Goal: Task Accomplishment & Management: Use online tool/utility

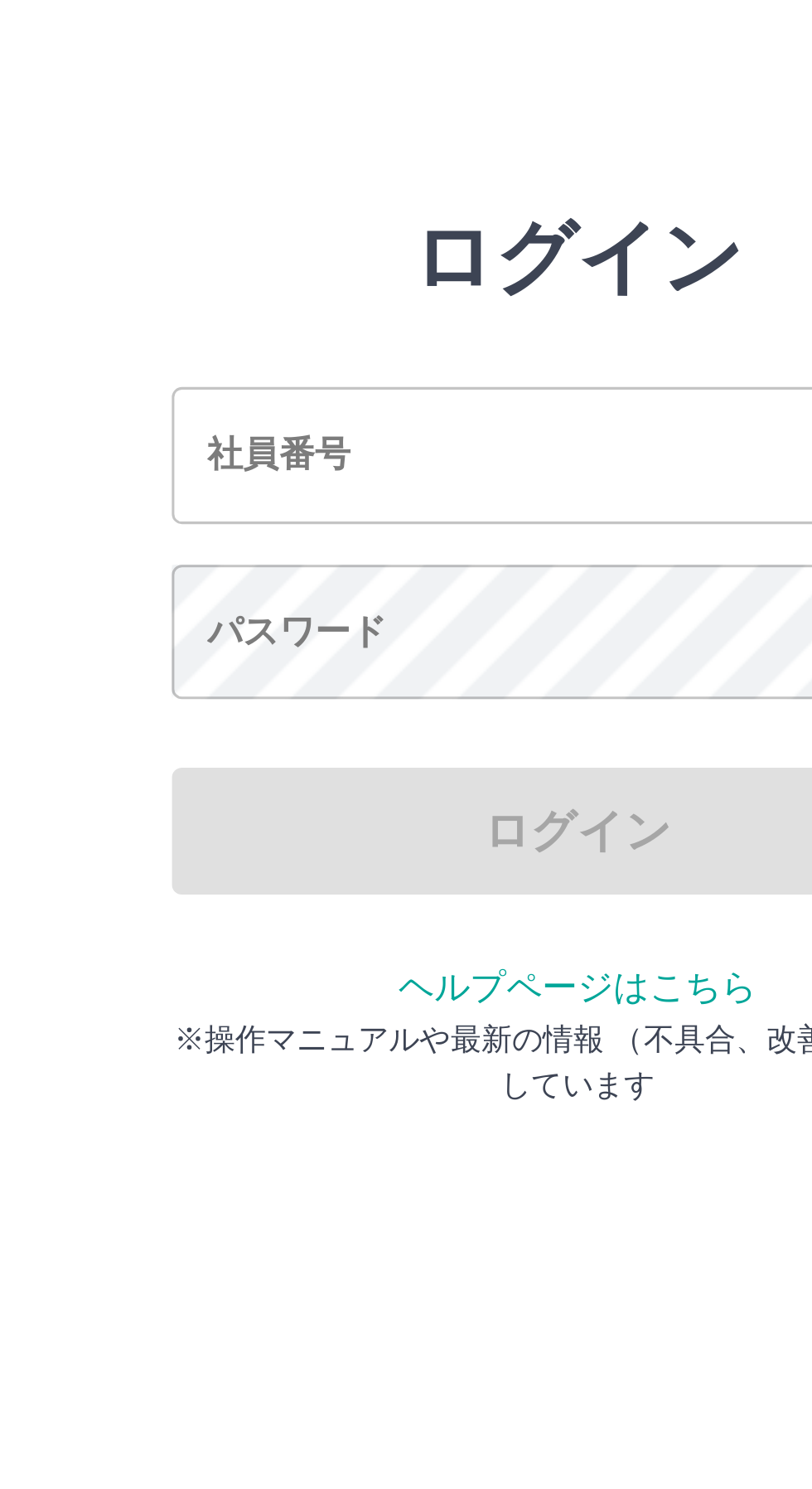
click at [376, 187] on input "社員番号" at bounding box center [406, 184] width 265 height 44
type input "*******"
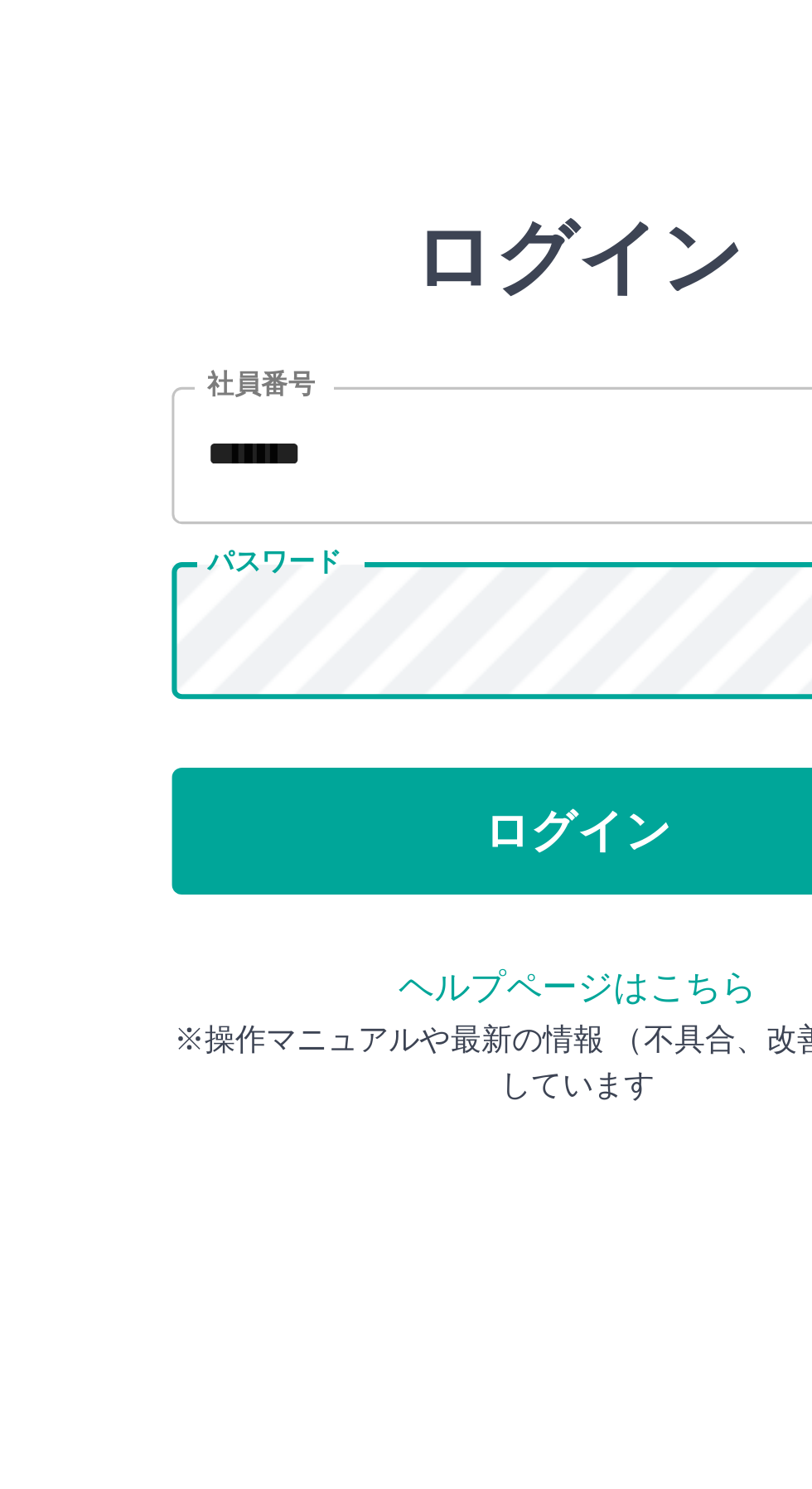
click at [367, 307] on button "ログイン" at bounding box center [406, 308] width 265 height 42
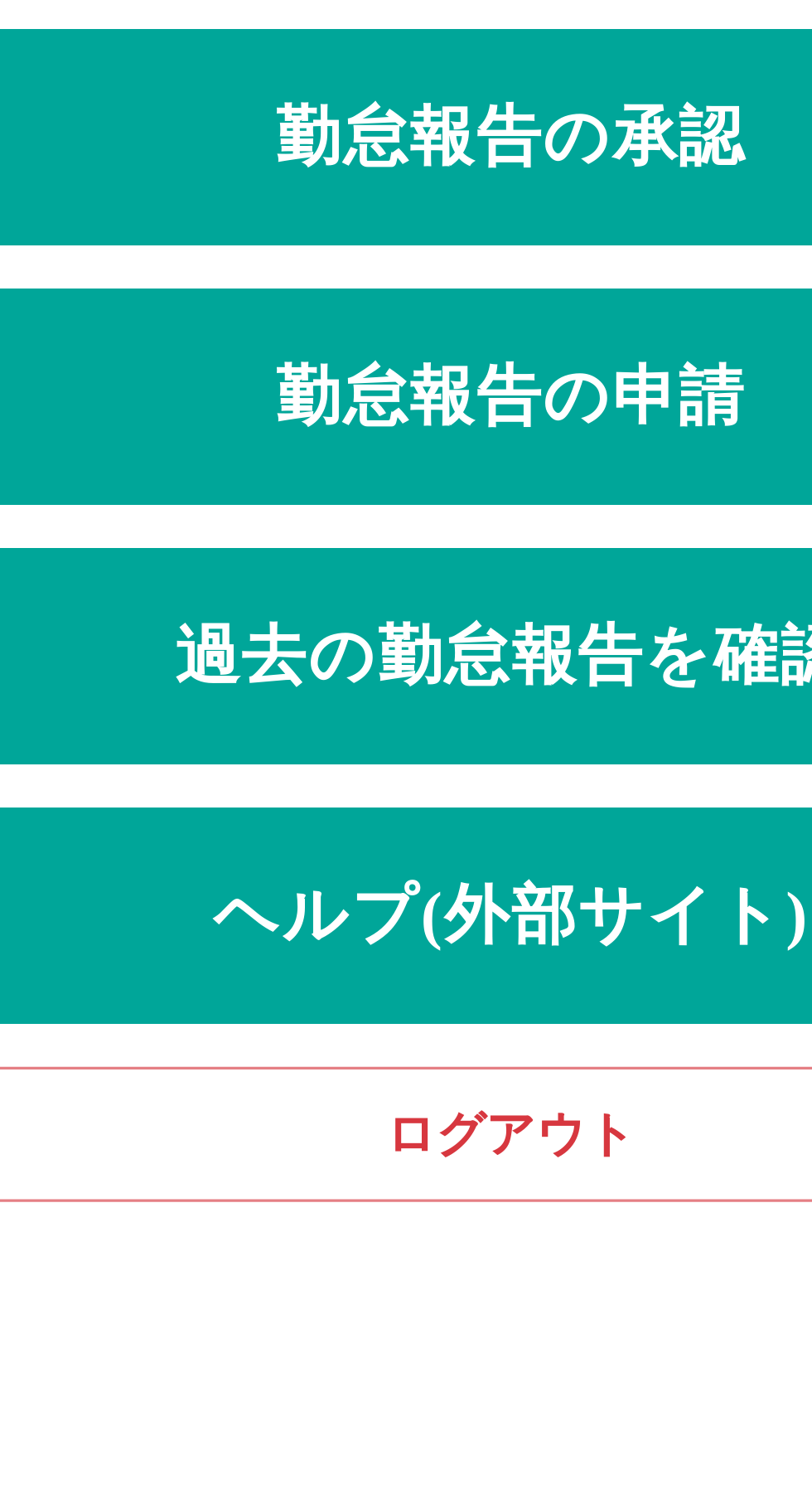
click at [385, 184] on link "勤怠報告の申請" at bounding box center [406, 173] width 786 height 66
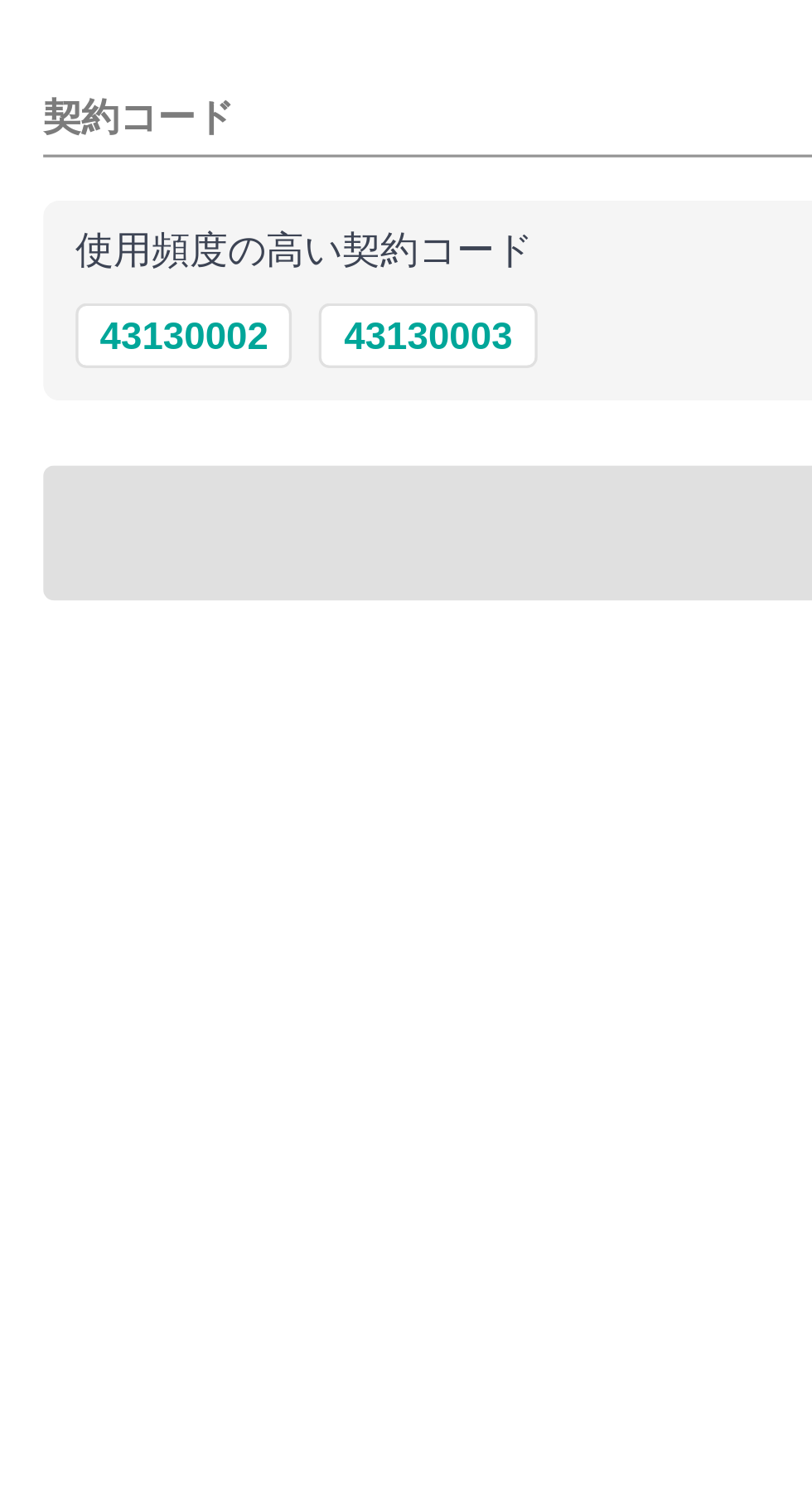
click at [55, 203] on button "43130002" at bounding box center [57, 197] width 66 height 20
type input "********"
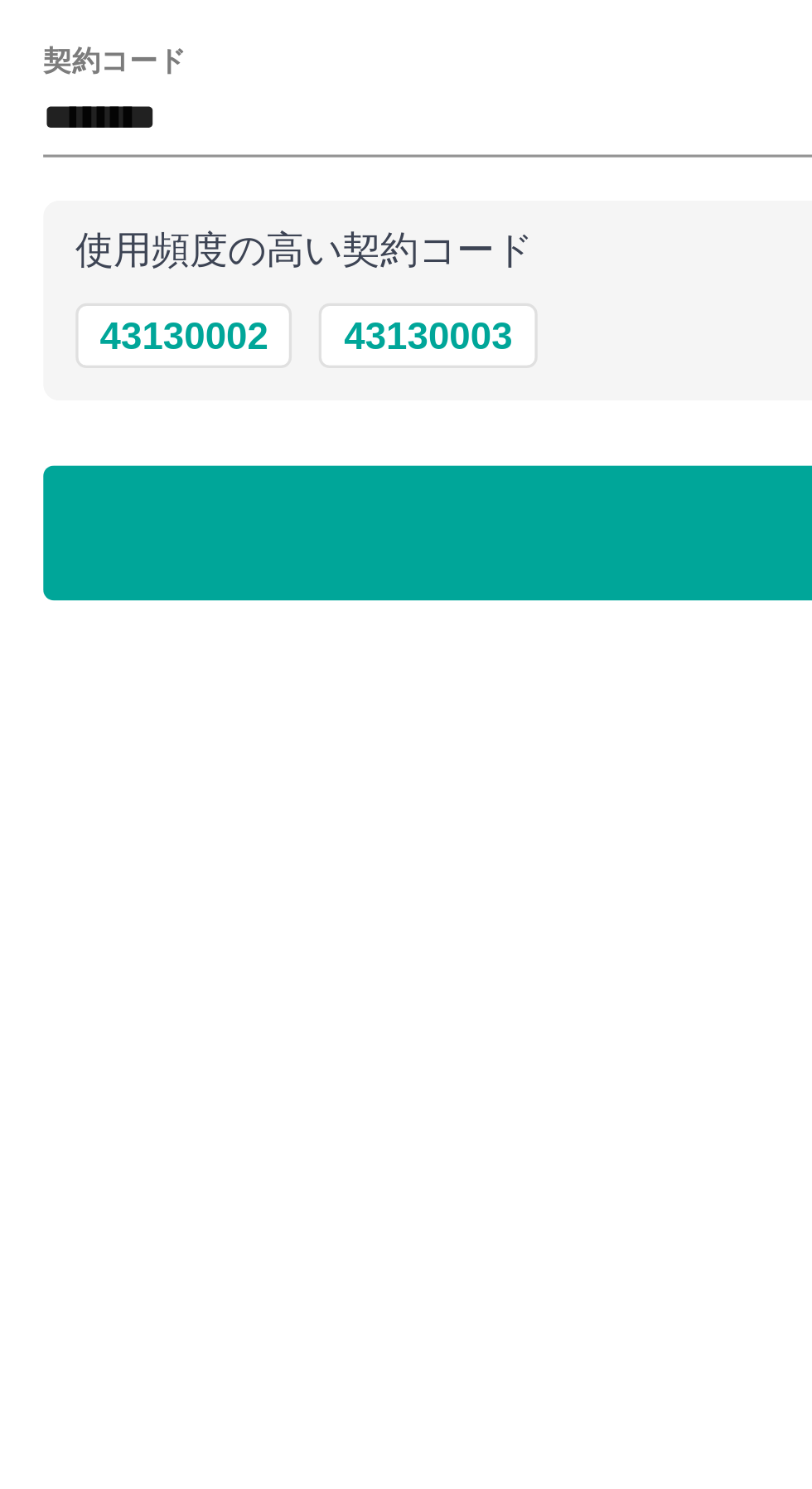
click at [59, 199] on button "43130002" at bounding box center [57, 197] width 66 height 20
click at [112, 254] on button "出勤日と出勤区分の選択へ" at bounding box center [406, 259] width 786 height 42
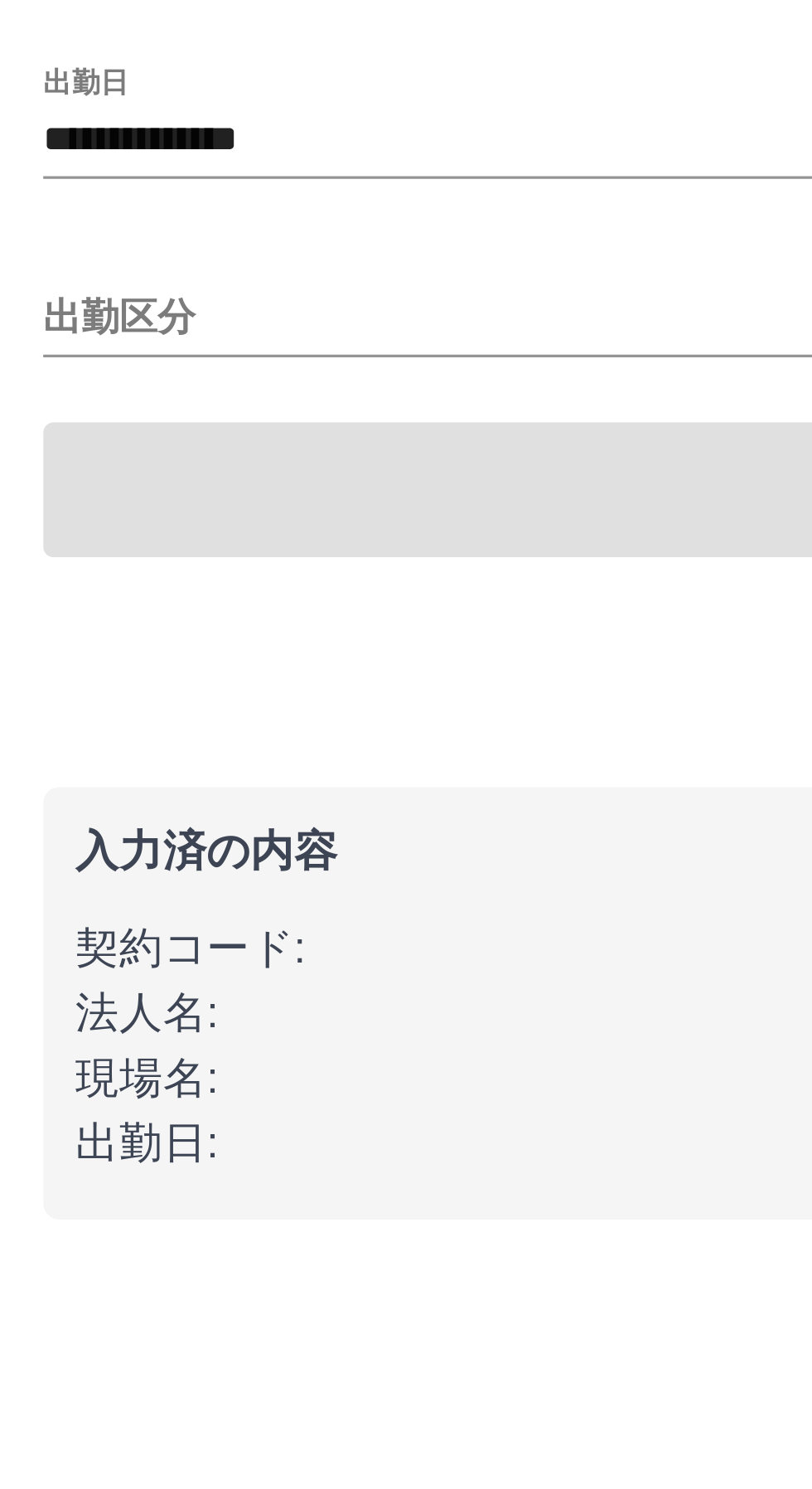
click at [41, 197] on input "出勤区分" at bounding box center [406, 194] width 786 height 21
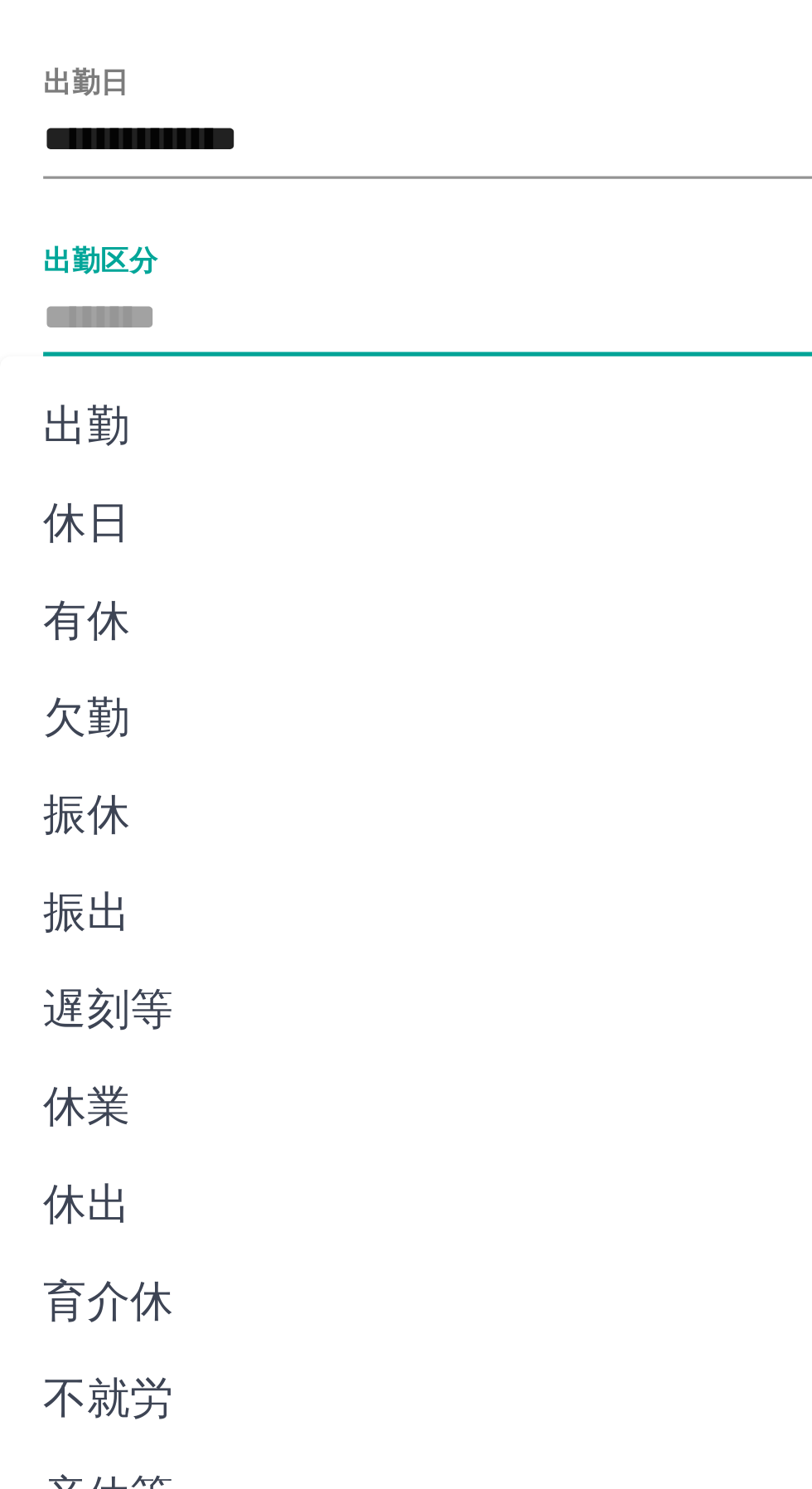
click at [28, 229] on li "出勤" at bounding box center [393, 227] width 786 height 30
type input "**"
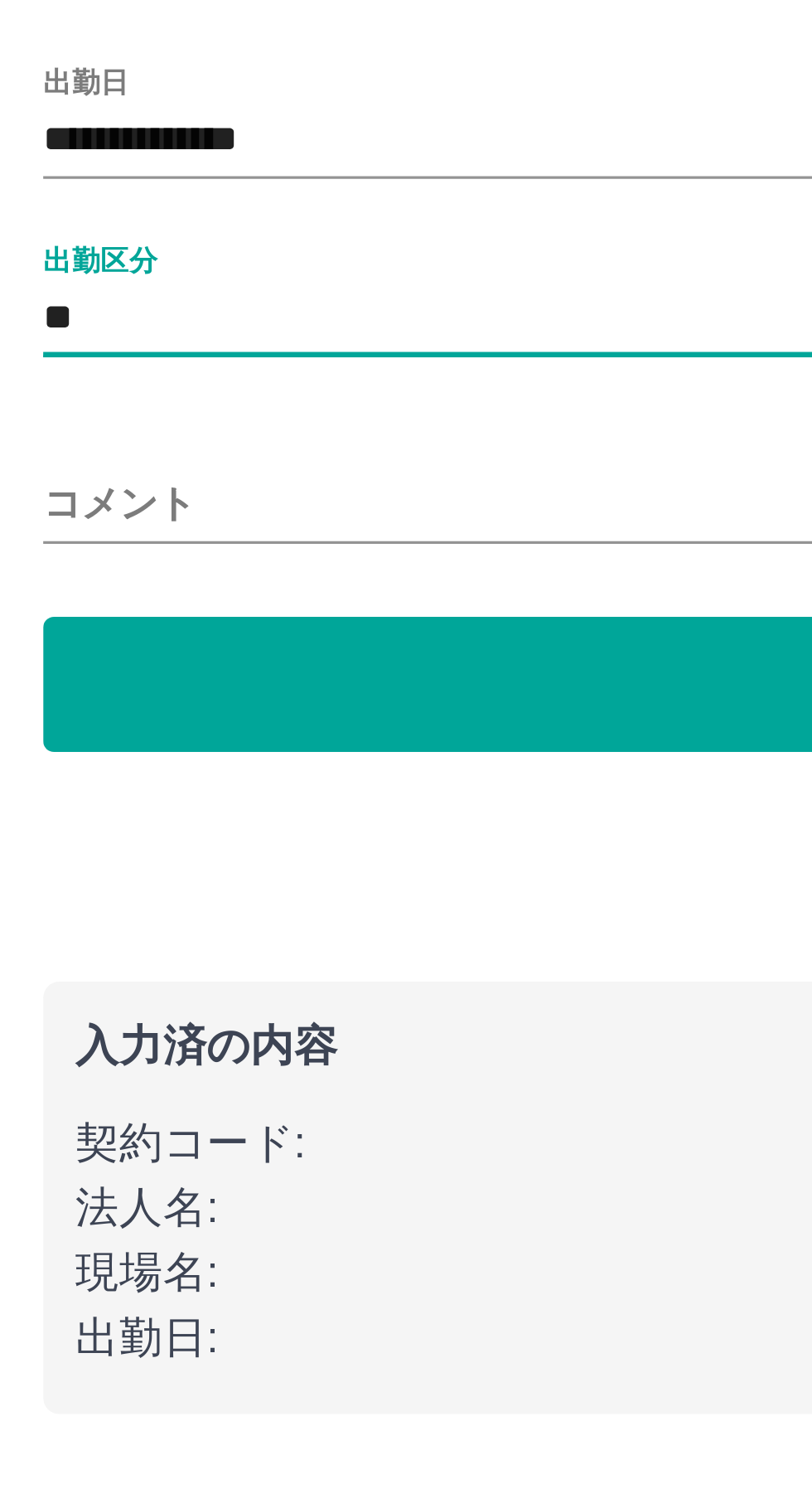
click at [110, 305] on button "始業・終業時刻の入力へ" at bounding box center [406, 305] width 786 height 42
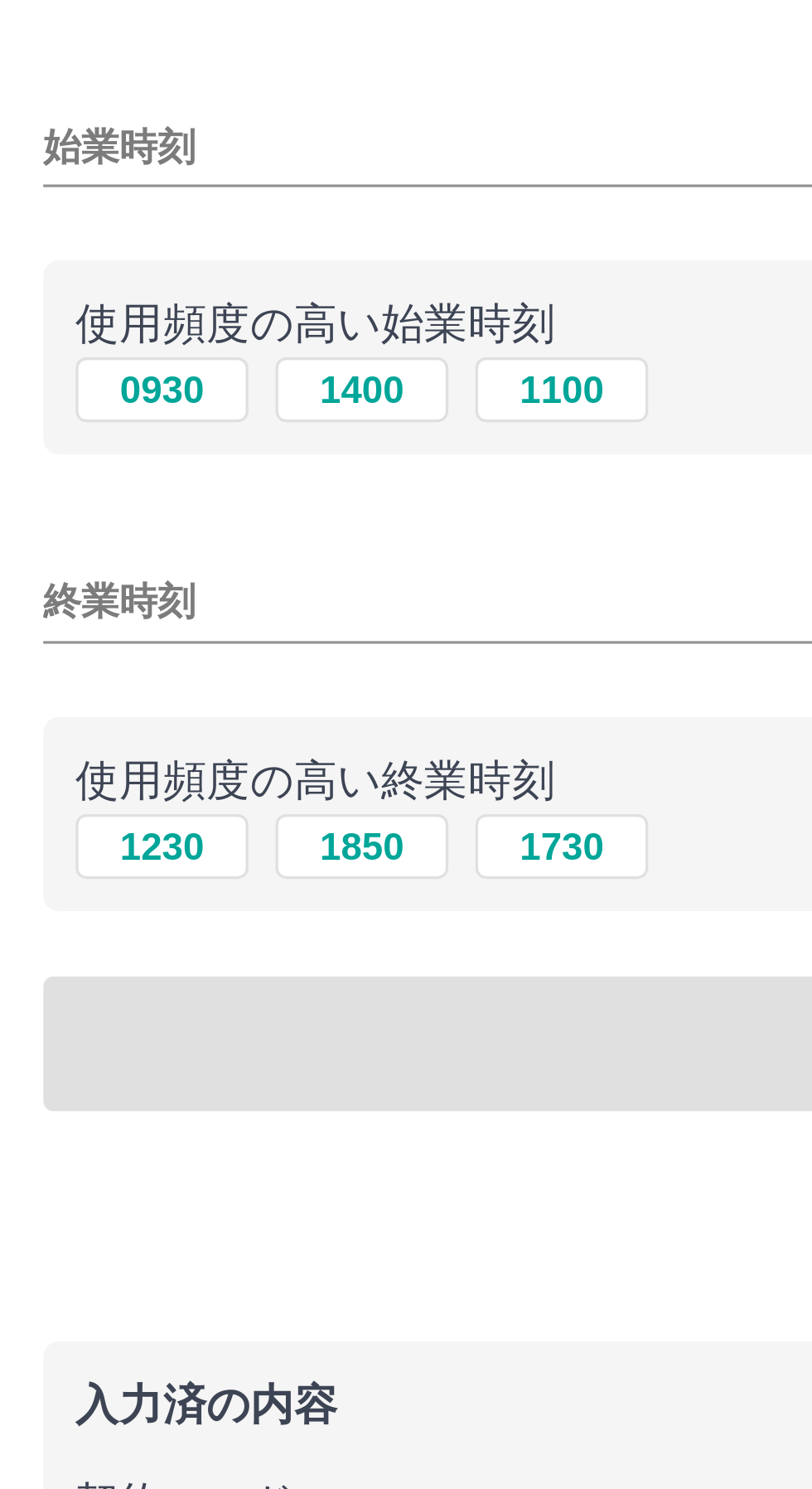
click at [94, 137] on input "始業時刻" at bounding box center [406, 140] width 786 height 24
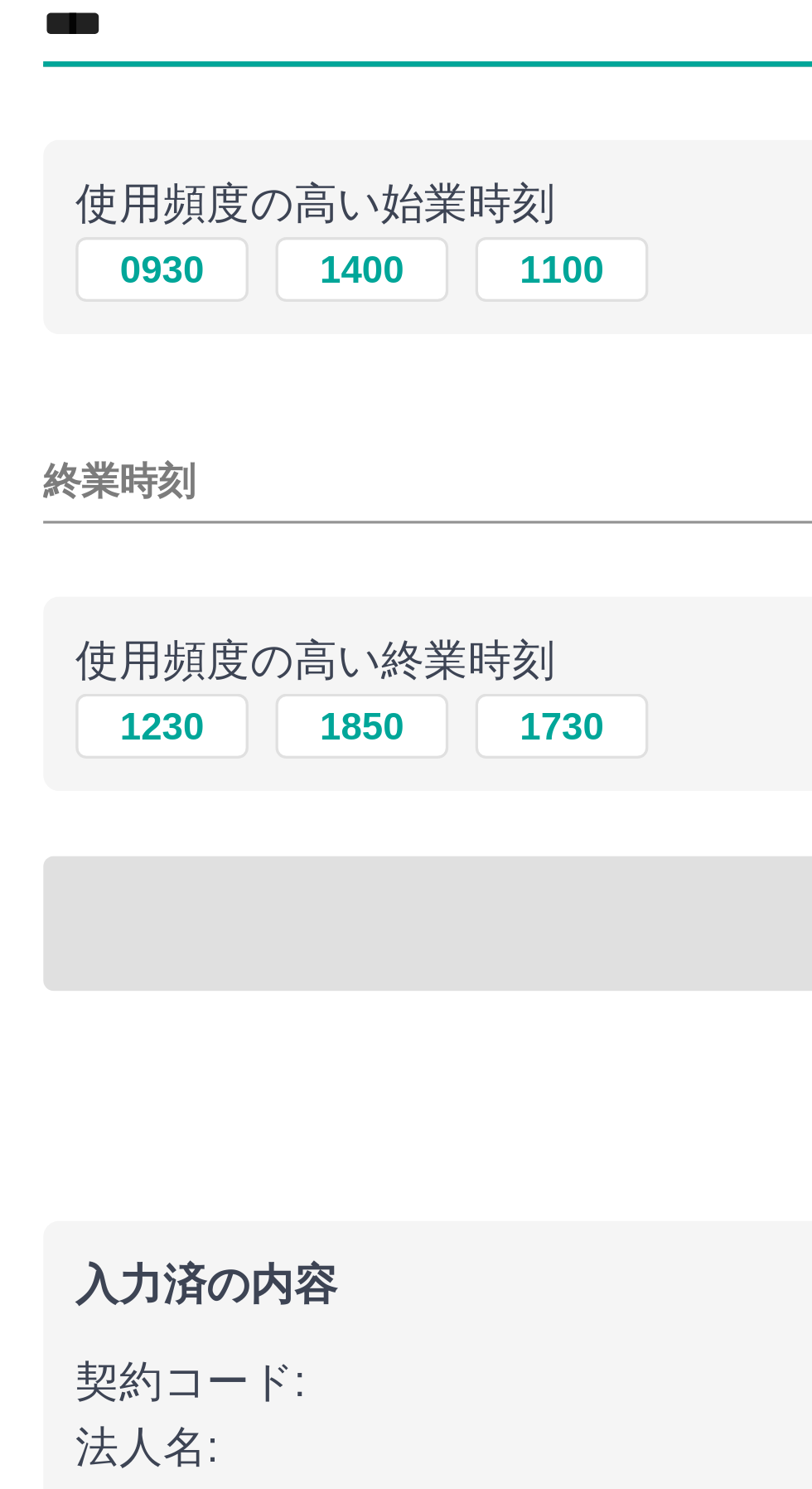
type input "****"
click at [105, 282] on input "終業時刻" at bounding box center [406, 279] width 786 height 24
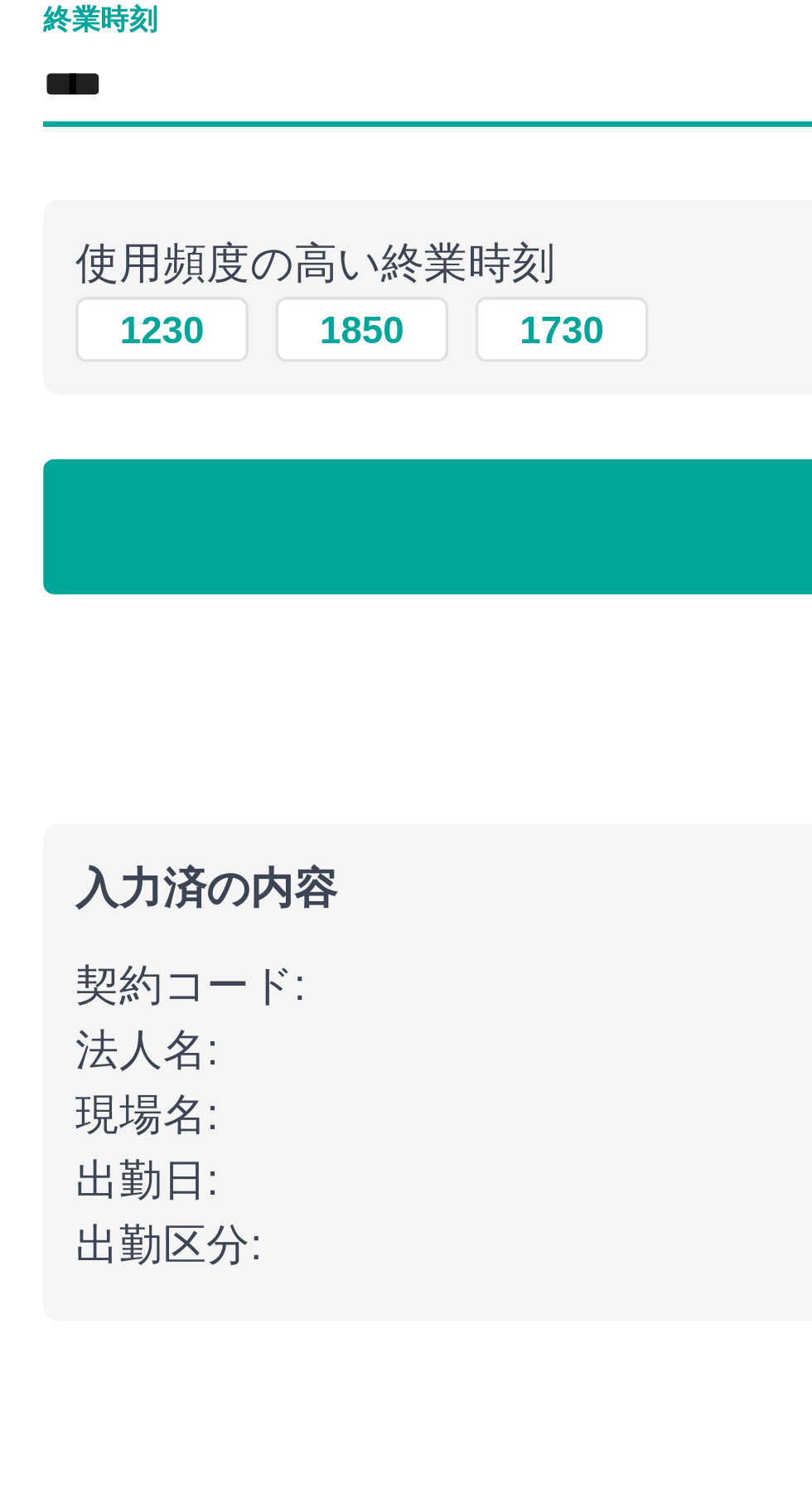
type input "****"
click at [97, 417] on button "休憩時間の入力" at bounding box center [406, 415] width 786 height 42
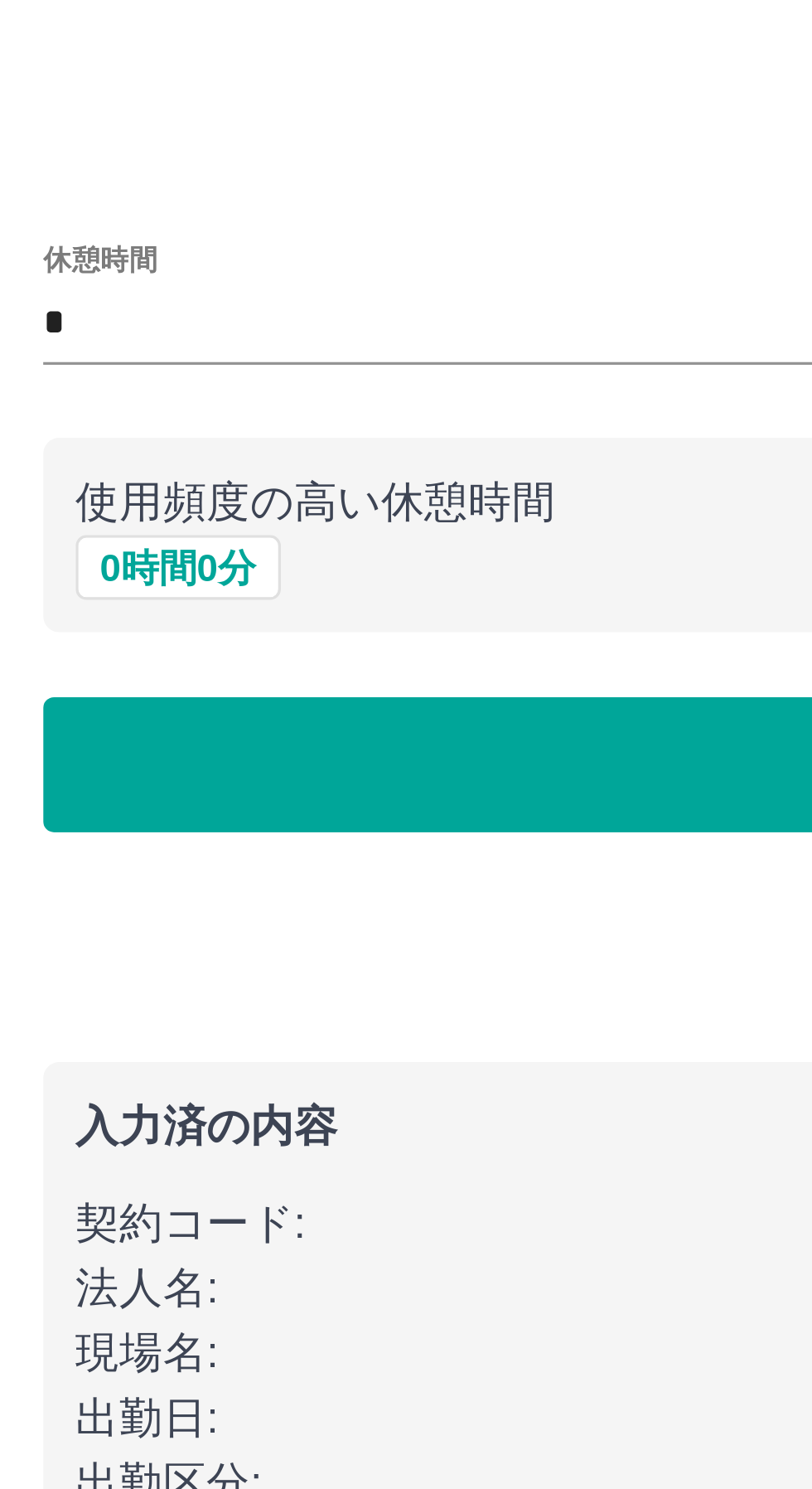
click at [135, 285] on button "申請内容の確認へ" at bounding box center [406, 275] width 786 height 42
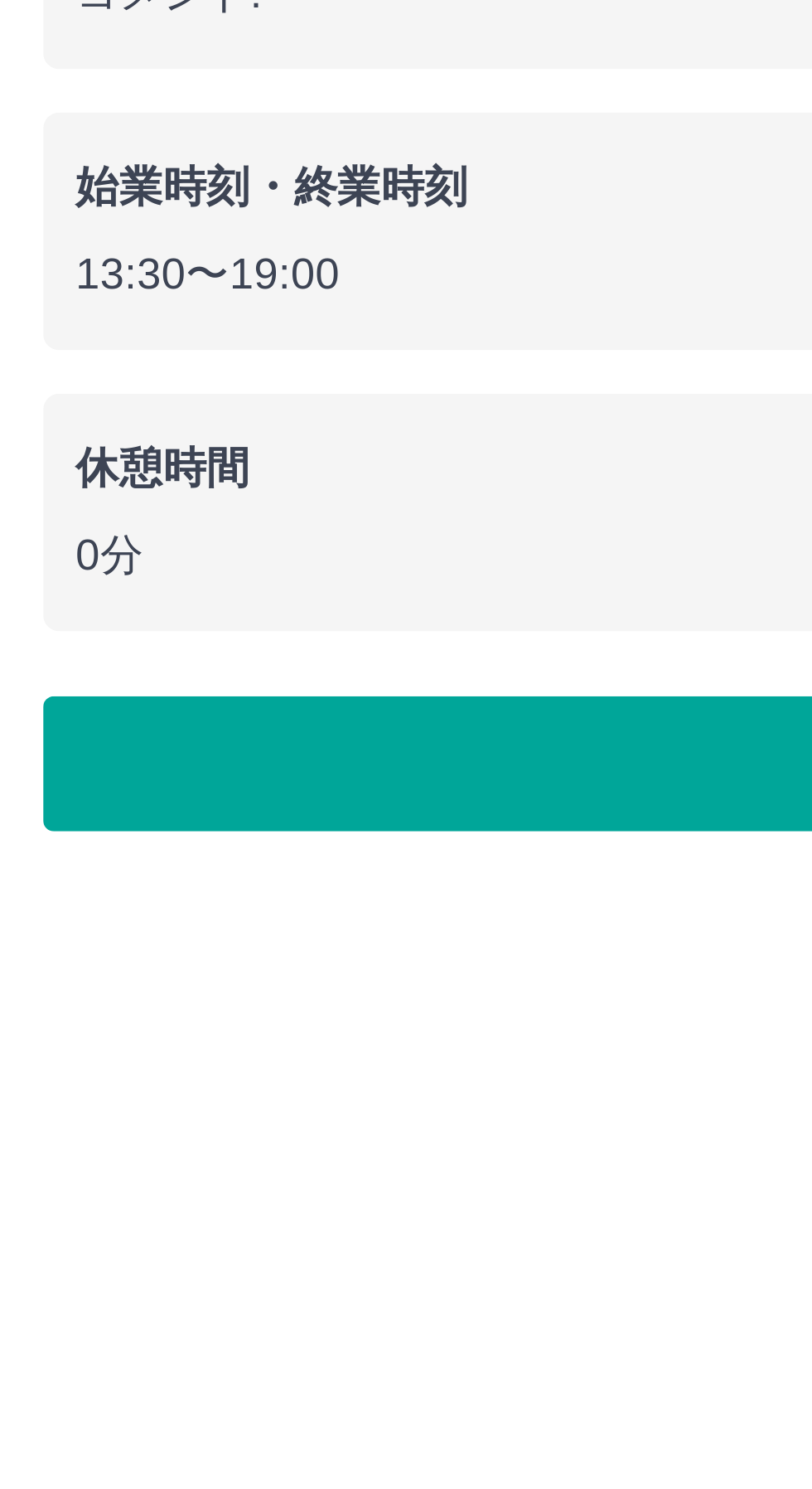
click at [109, 573] on button "勤怠報告を申請する" at bounding box center [406, 581] width 786 height 42
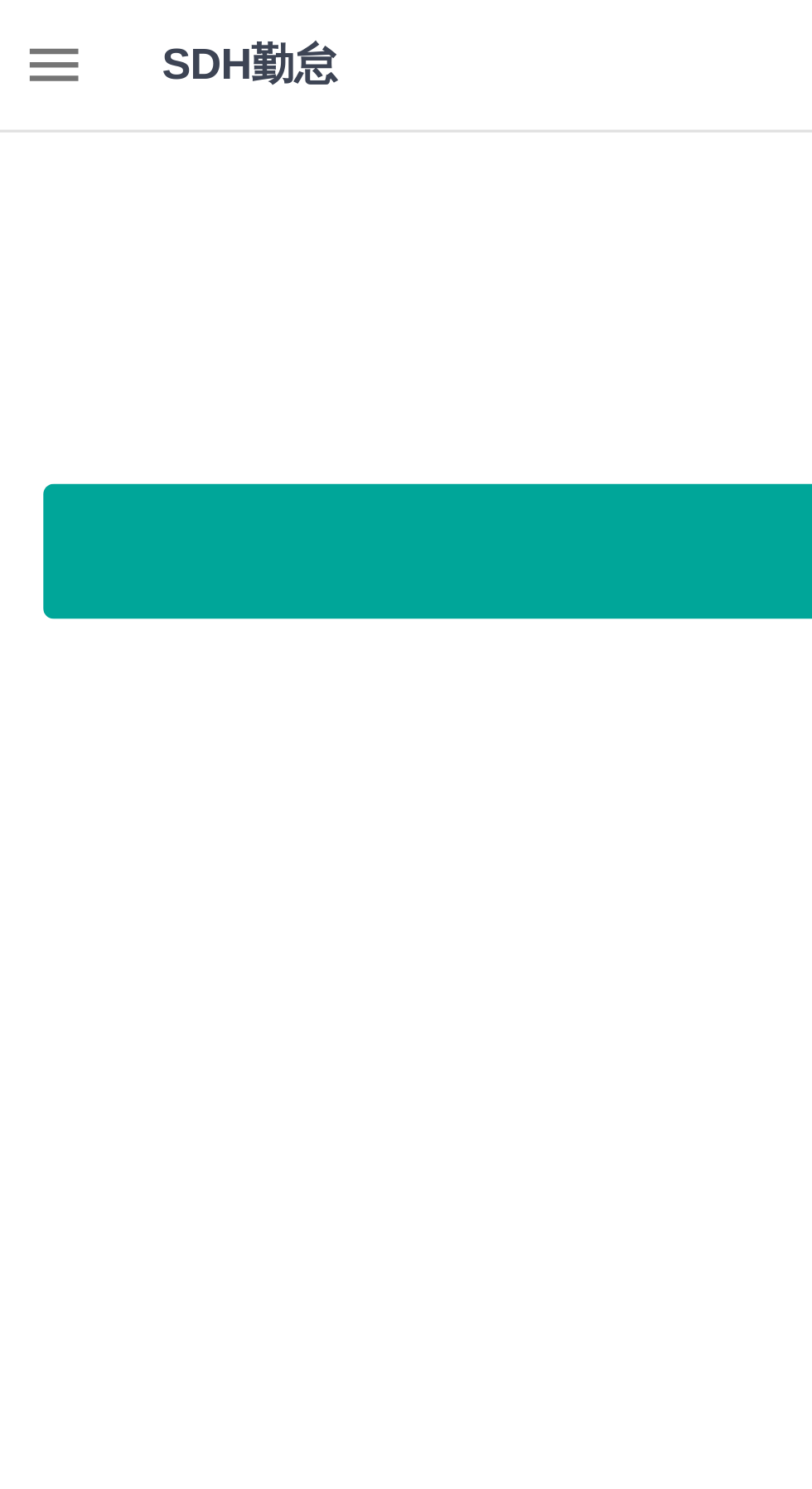
click at [139, 168] on button "本日の勤怠報告を終了する" at bounding box center [406, 169] width 786 height 42
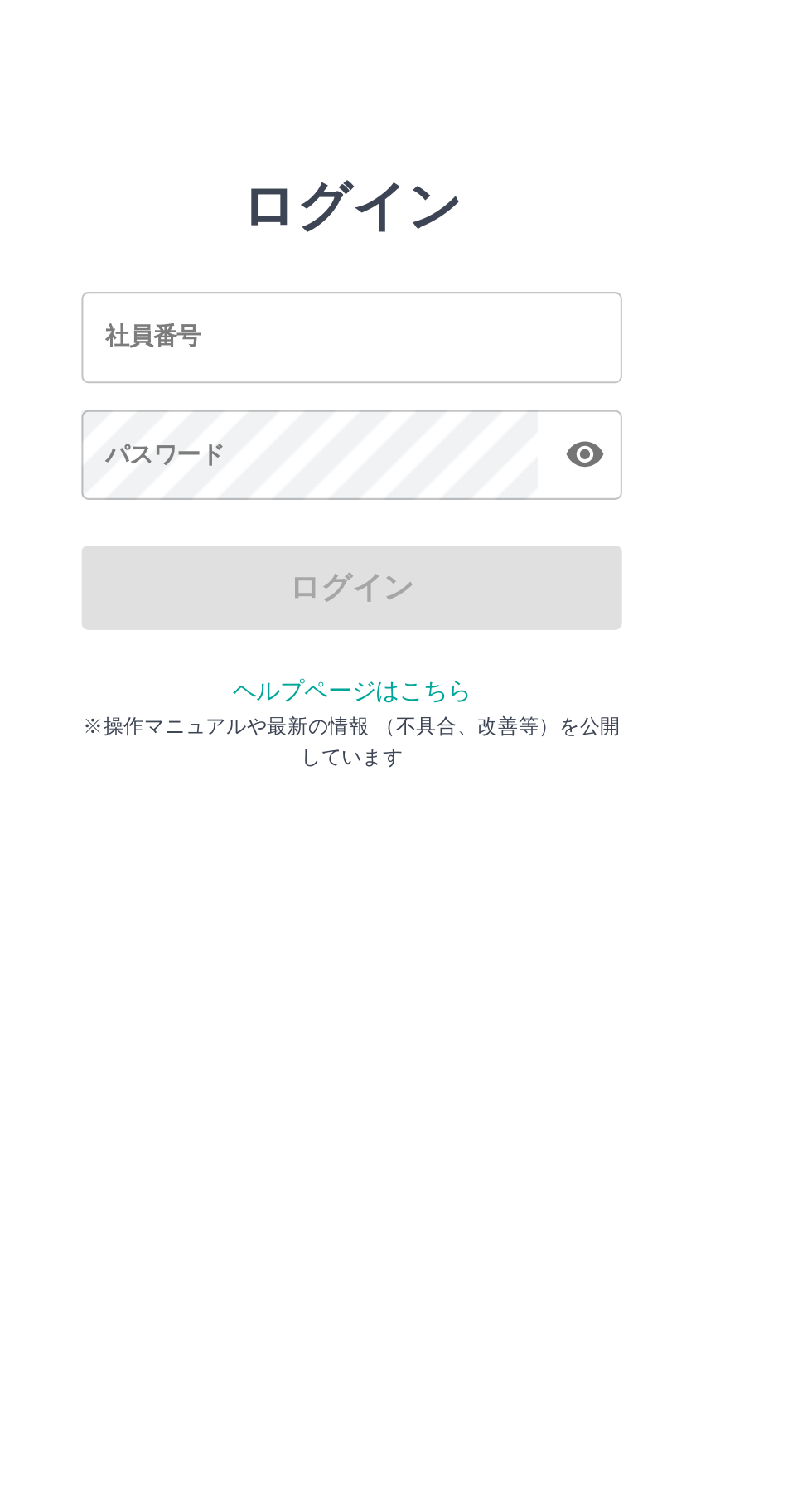
click at [428, 179] on input "社員番号" at bounding box center [406, 184] width 265 height 44
type input "*******"
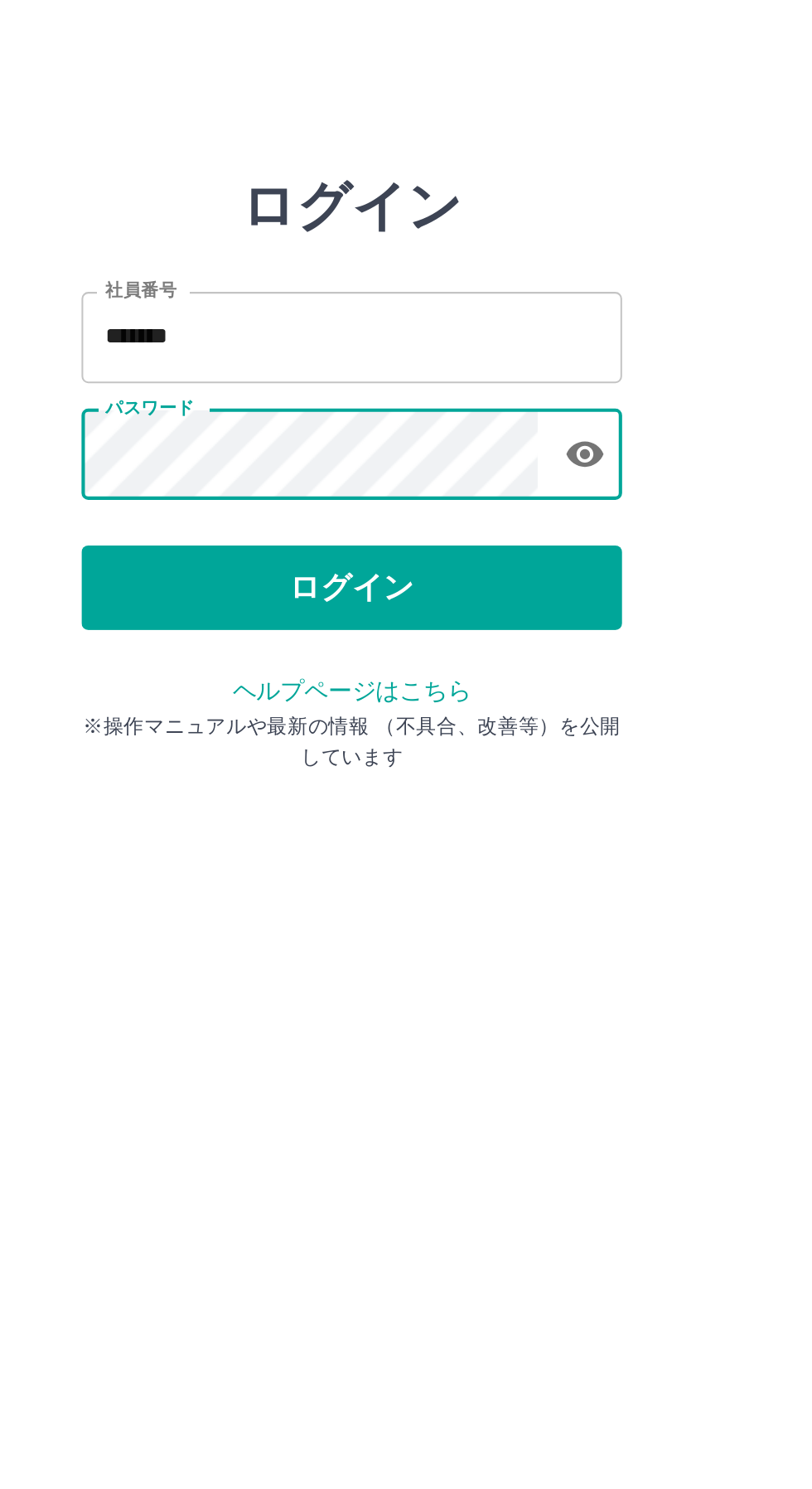
click at [409, 323] on button "ログイン" at bounding box center [406, 308] width 265 height 42
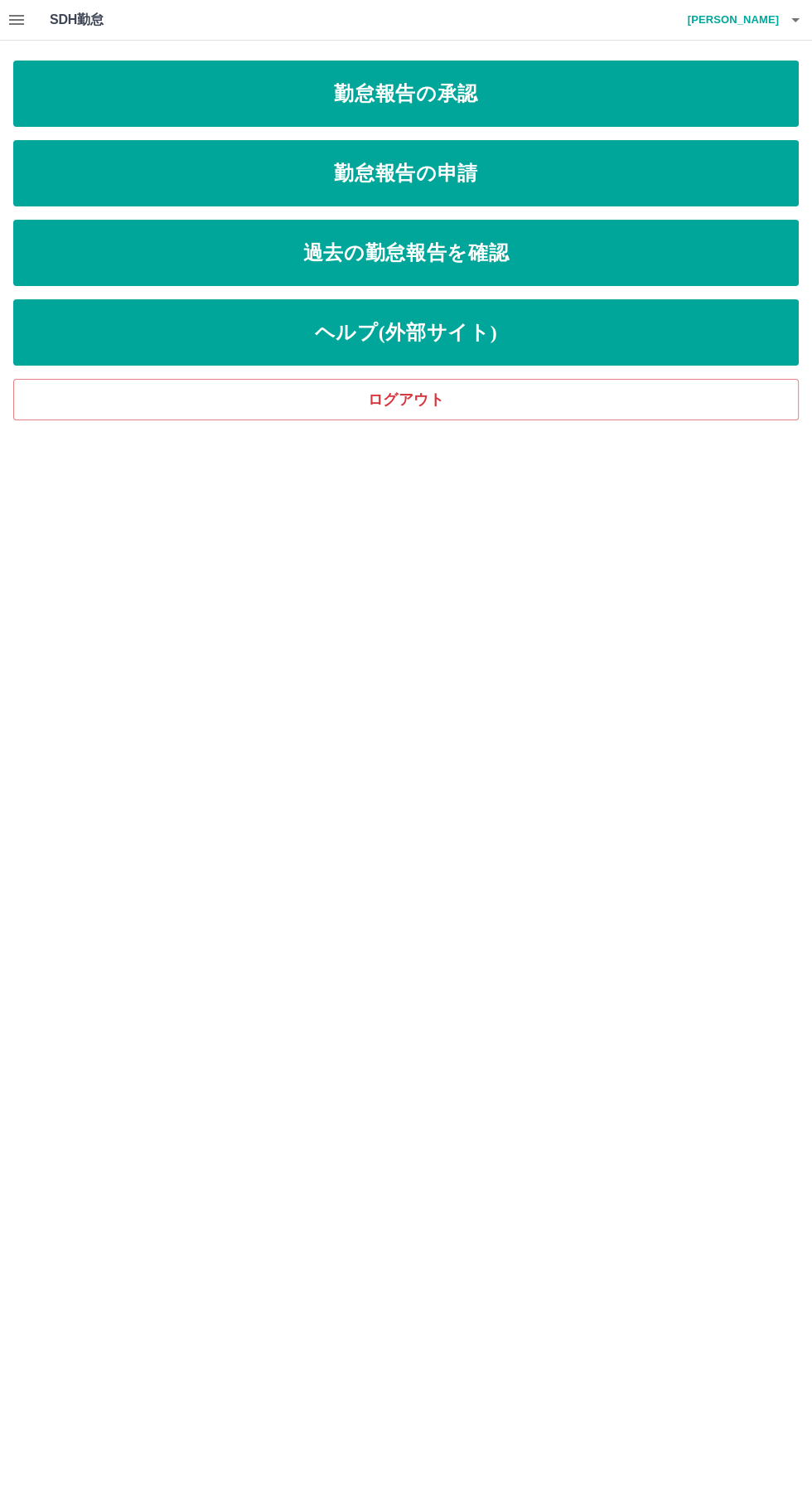
click at [411, 93] on link "勤怠報告の承認" at bounding box center [406, 93] width 786 height 66
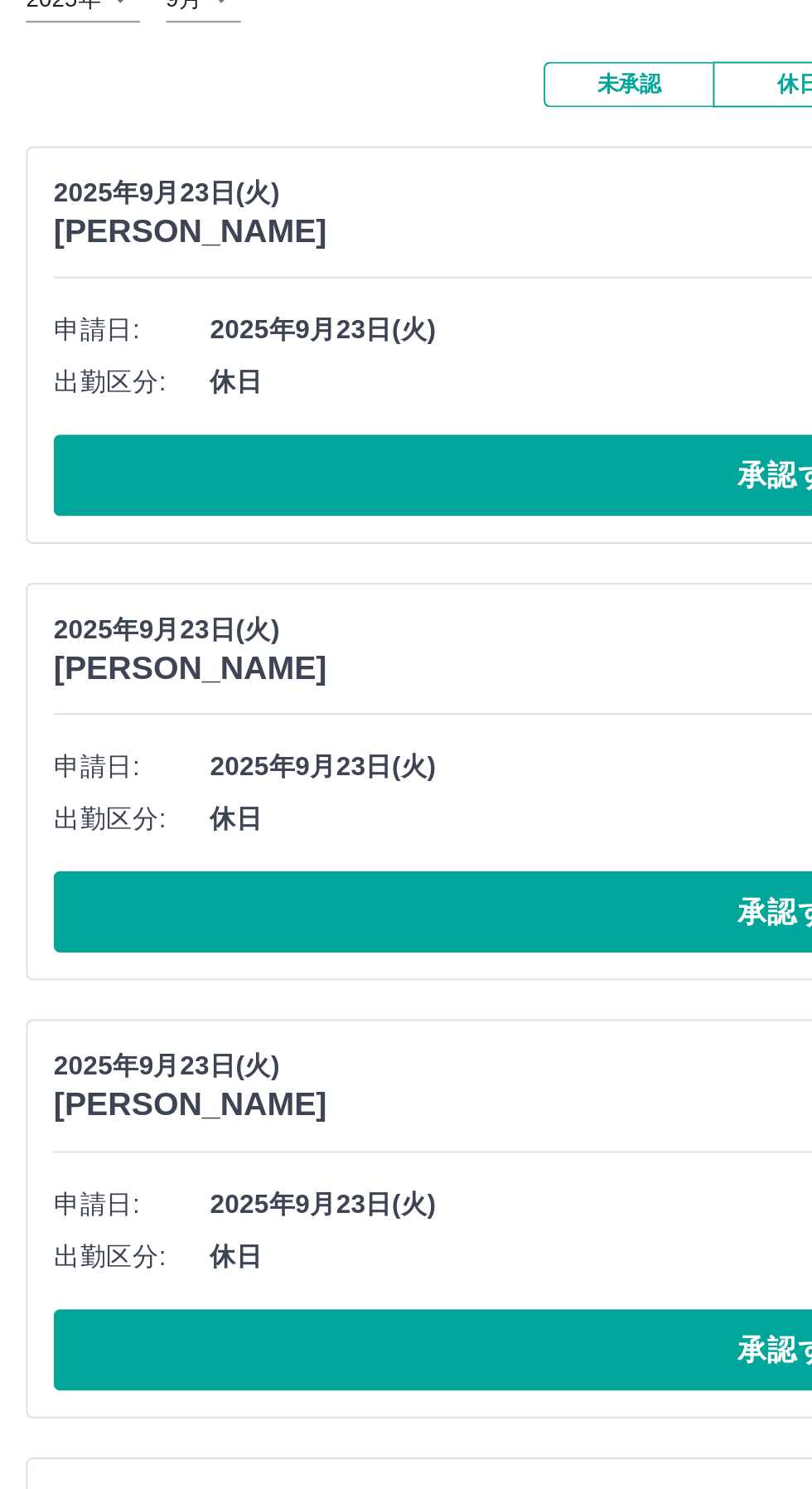
click at [284, 368] on button "承認する" at bounding box center [406, 364] width 757 height 42
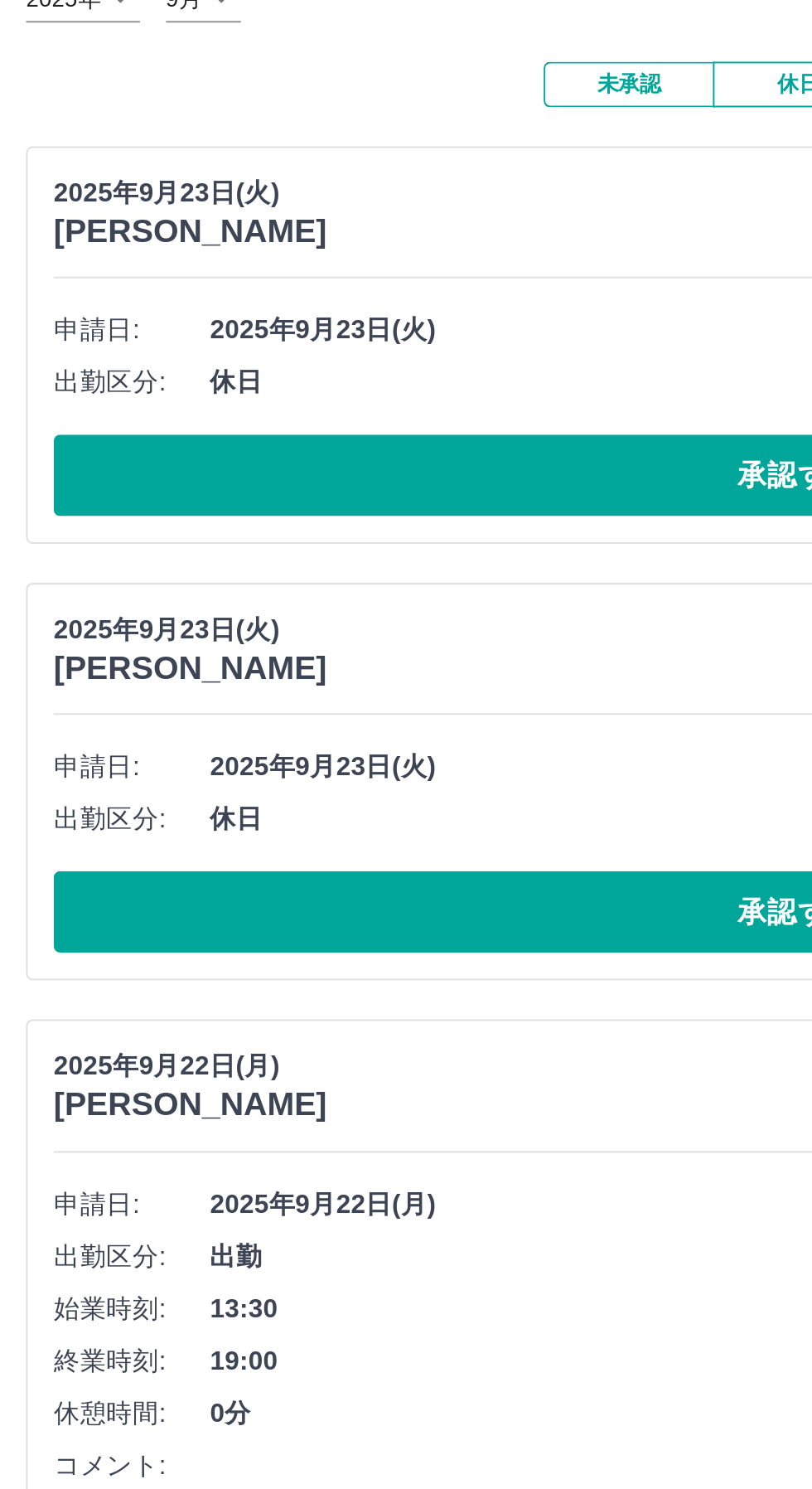
click at [294, 356] on button "承認する" at bounding box center [406, 364] width 757 height 42
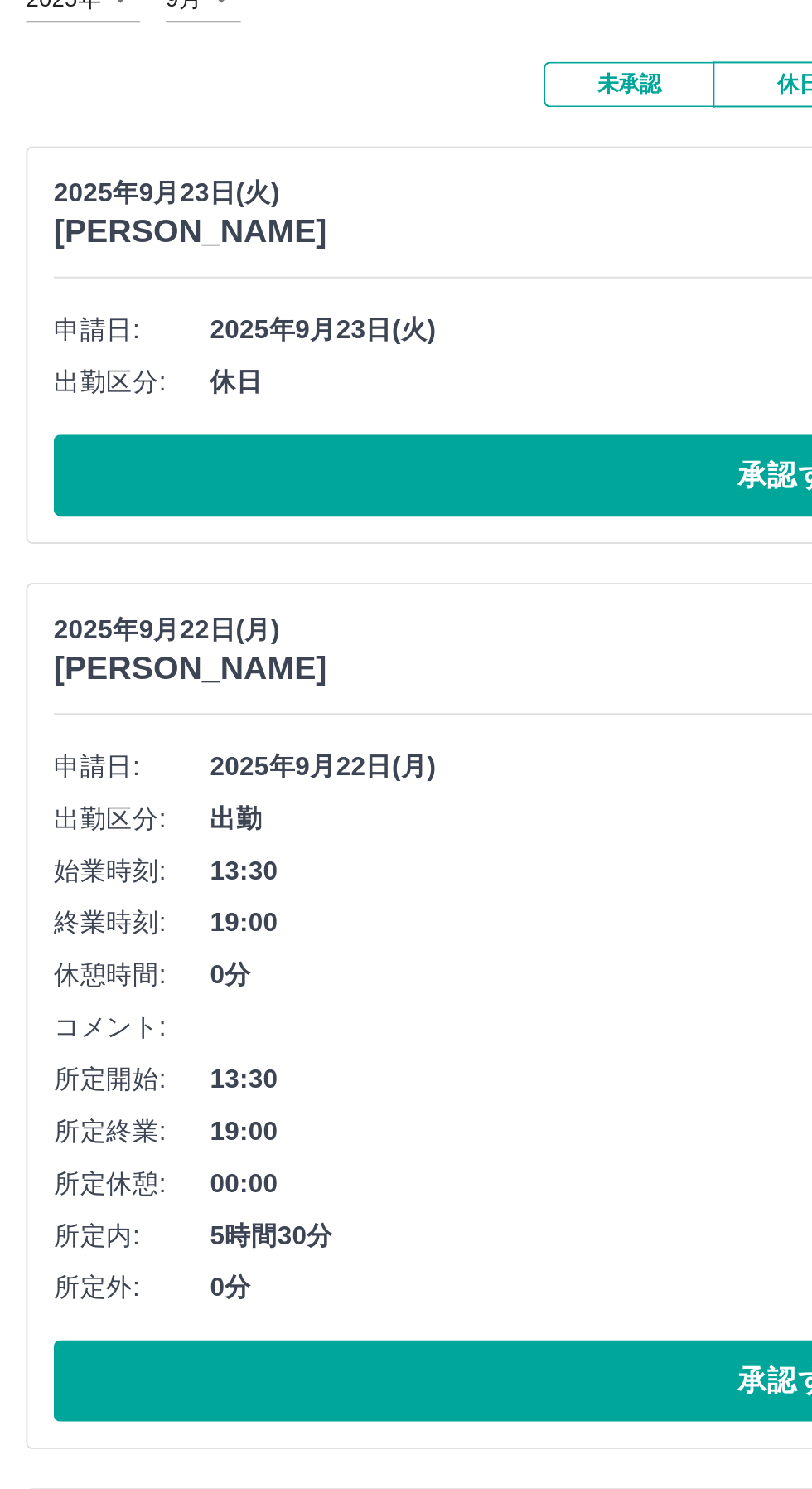
click at [290, 365] on button "承認する" at bounding box center [406, 364] width 757 height 42
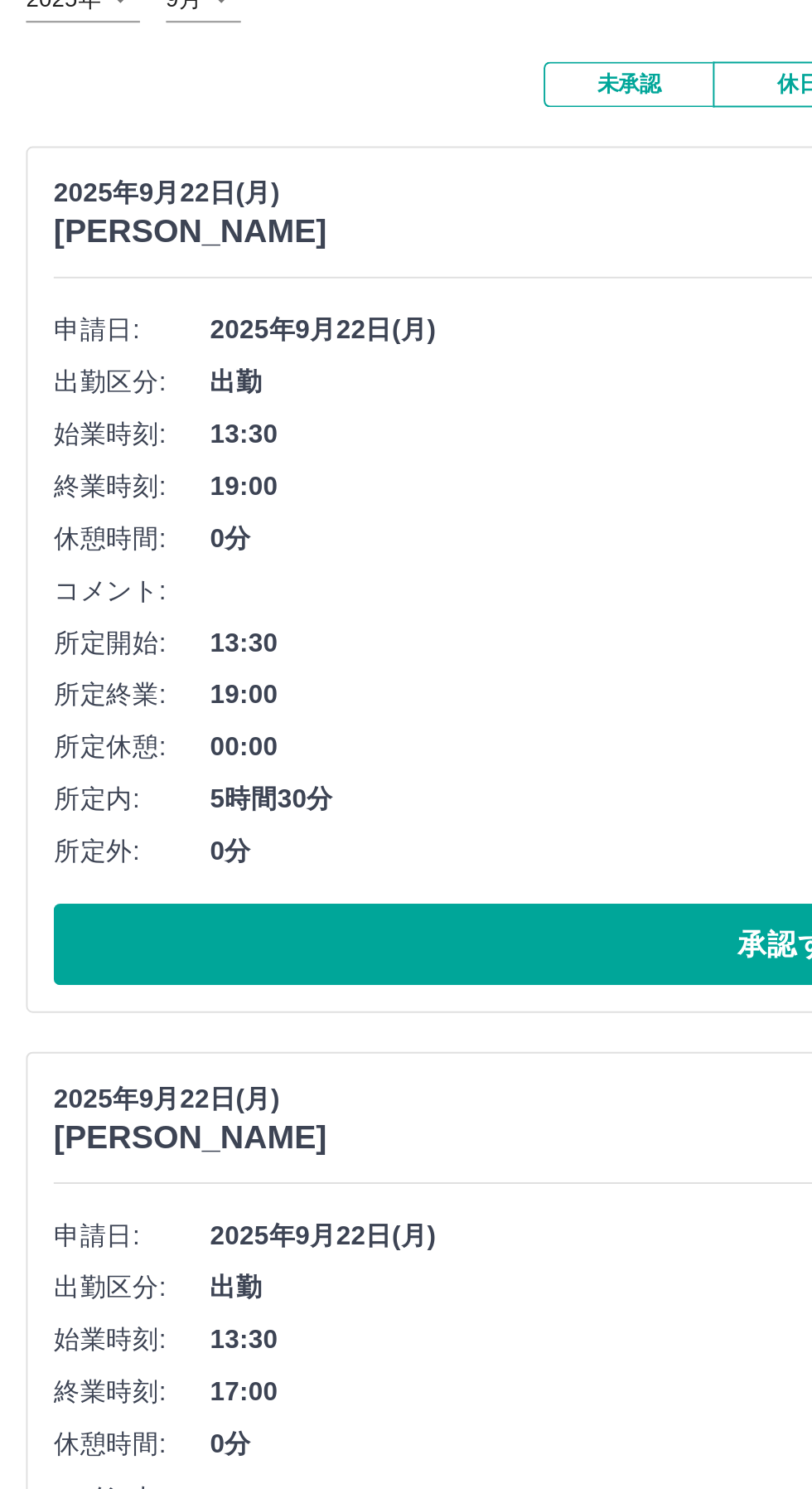
click at [270, 597] on button "承認する" at bounding box center [406, 601] width 757 height 42
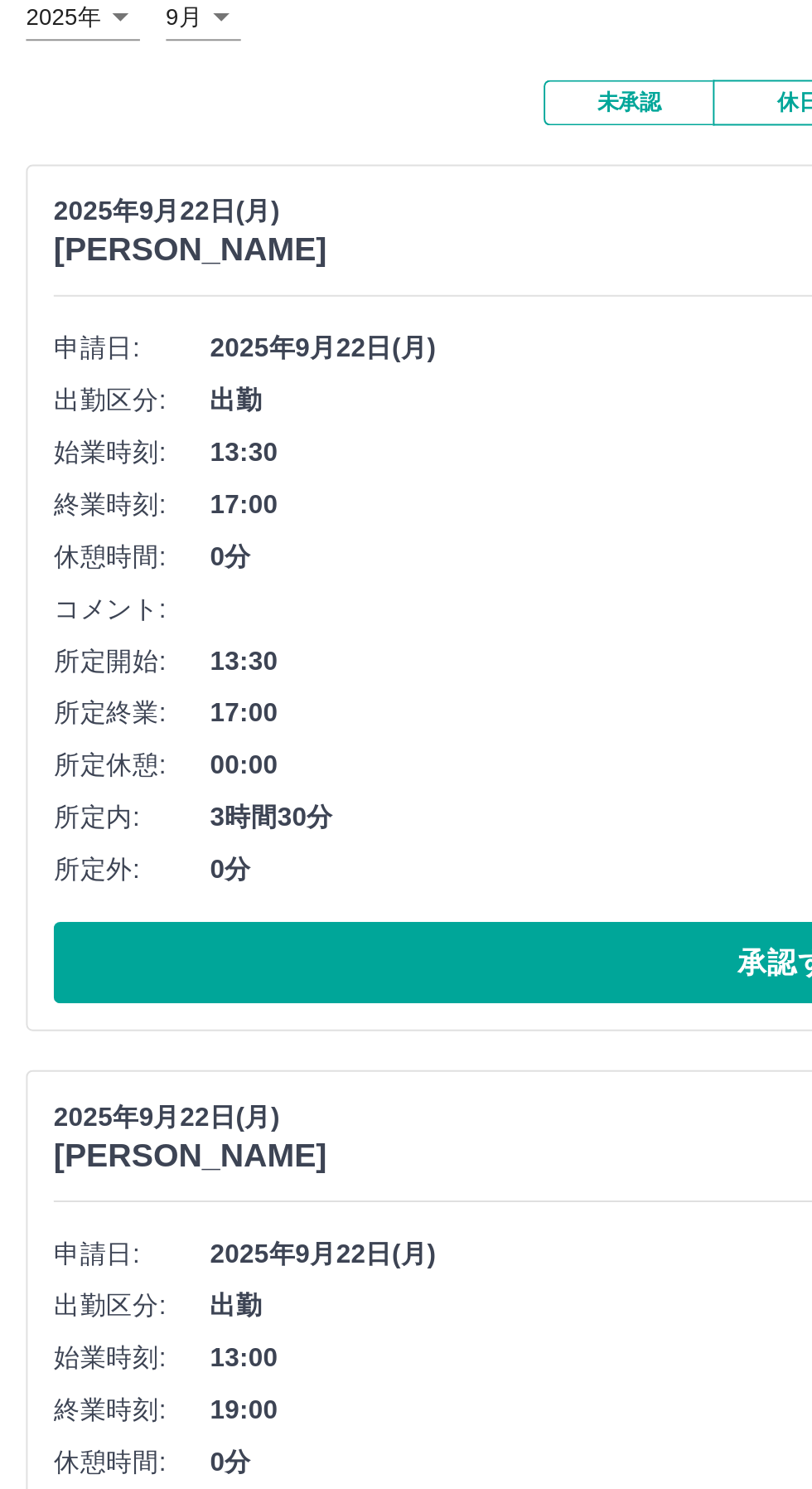
click at [285, 599] on button "承認する" at bounding box center [406, 601] width 757 height 42
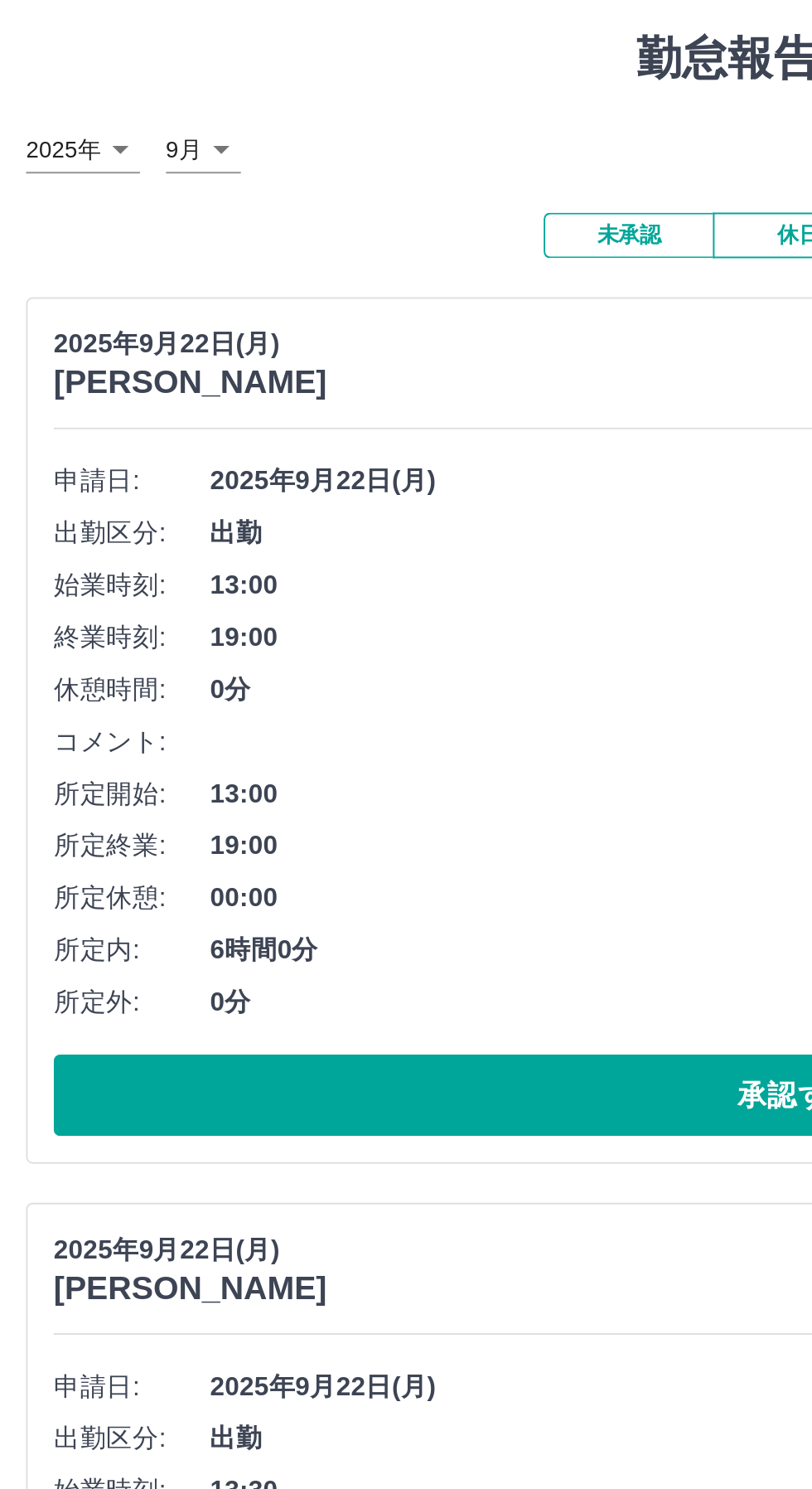
click at [256, 614] on button "承認する" at bounding box center [406, 601] width 757 height 42
click at [279, 603] on button "承認する" at bounding box center [406, 601] width 757 height 42
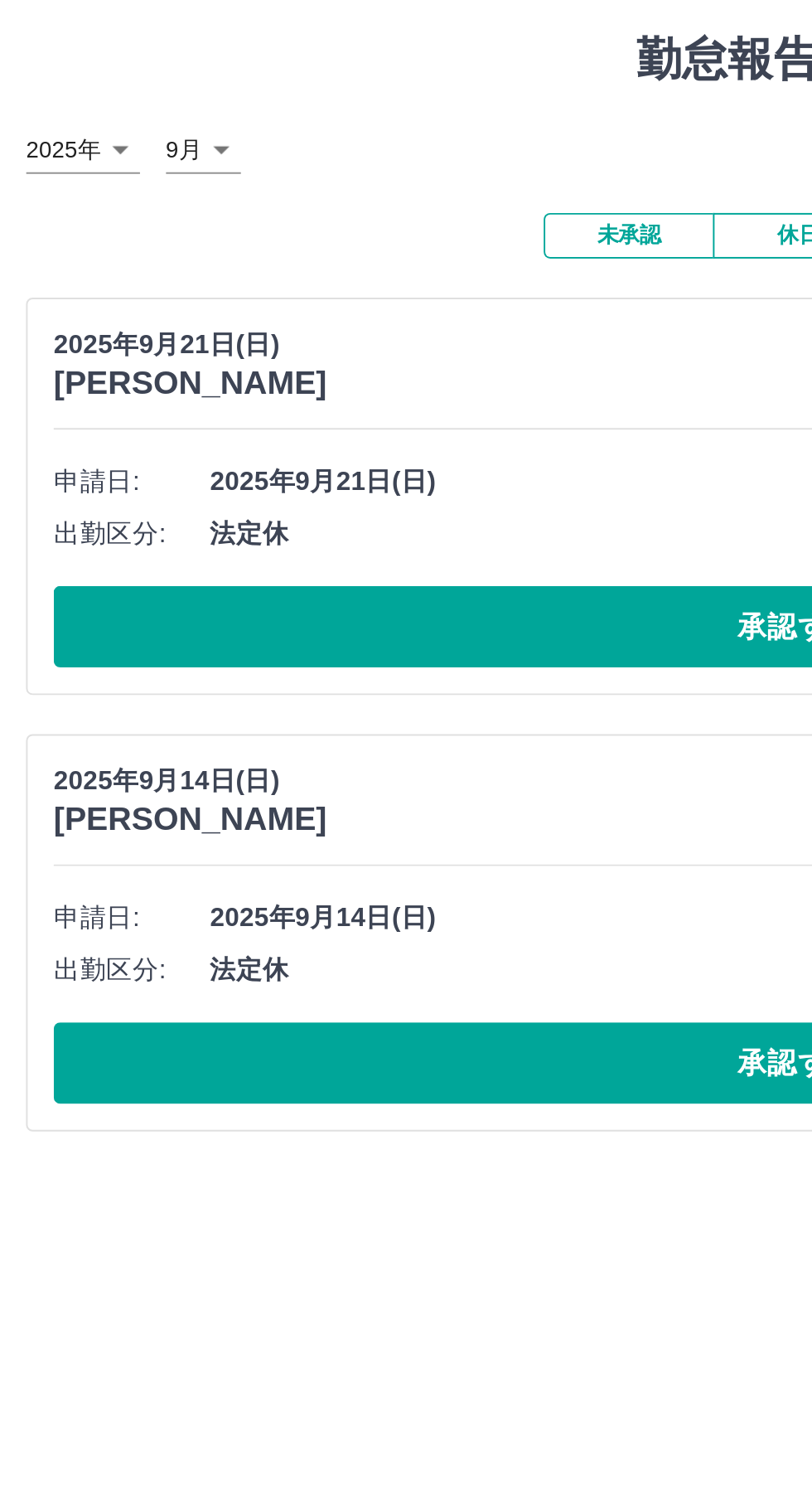
click at [282, 375] on button "承認する" at bounding box center [406, 364] width 757 height 42
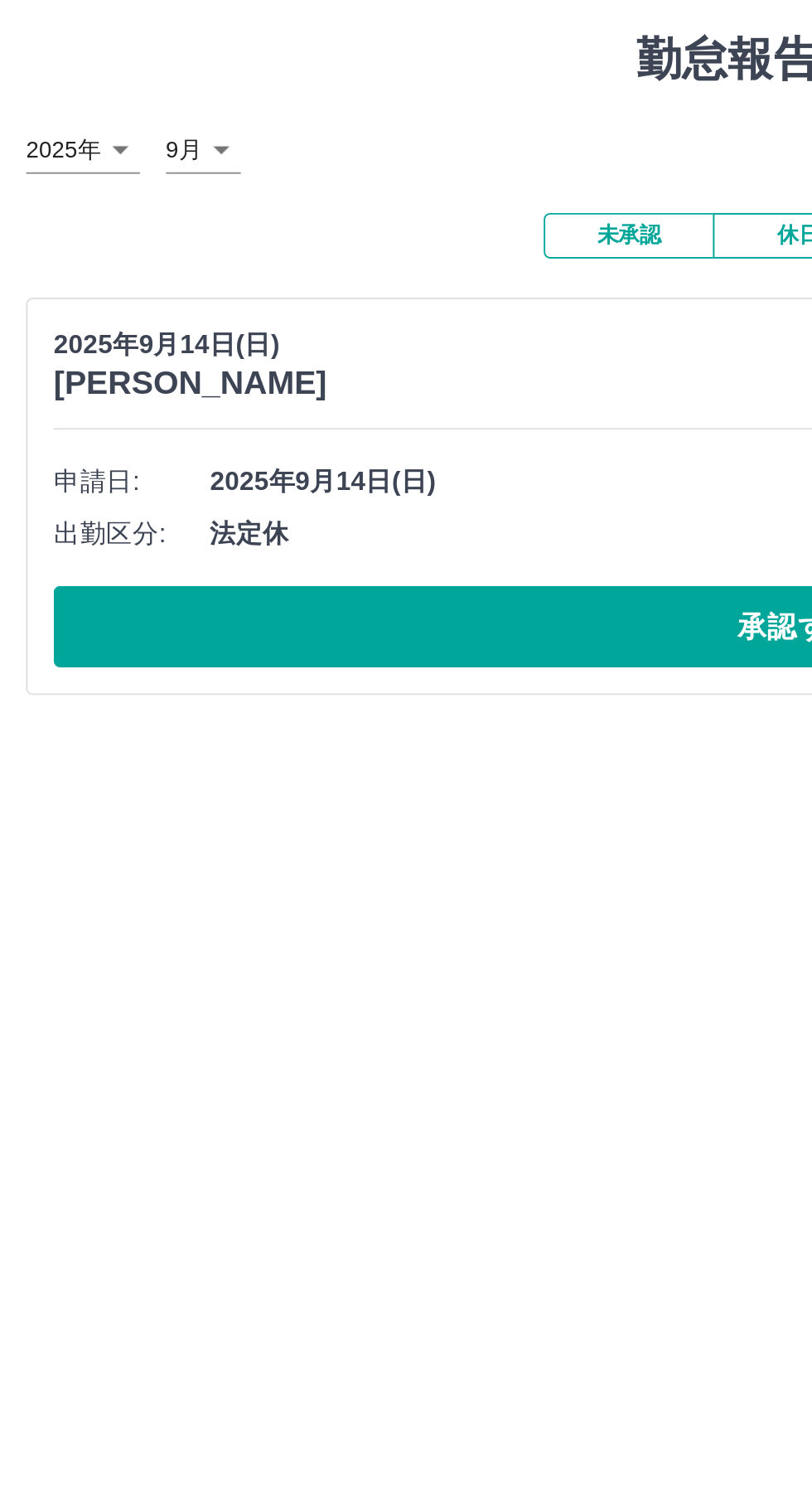
click at [262, 363] on button "承認する" at bounding box center [406, 364] width 757 height 42
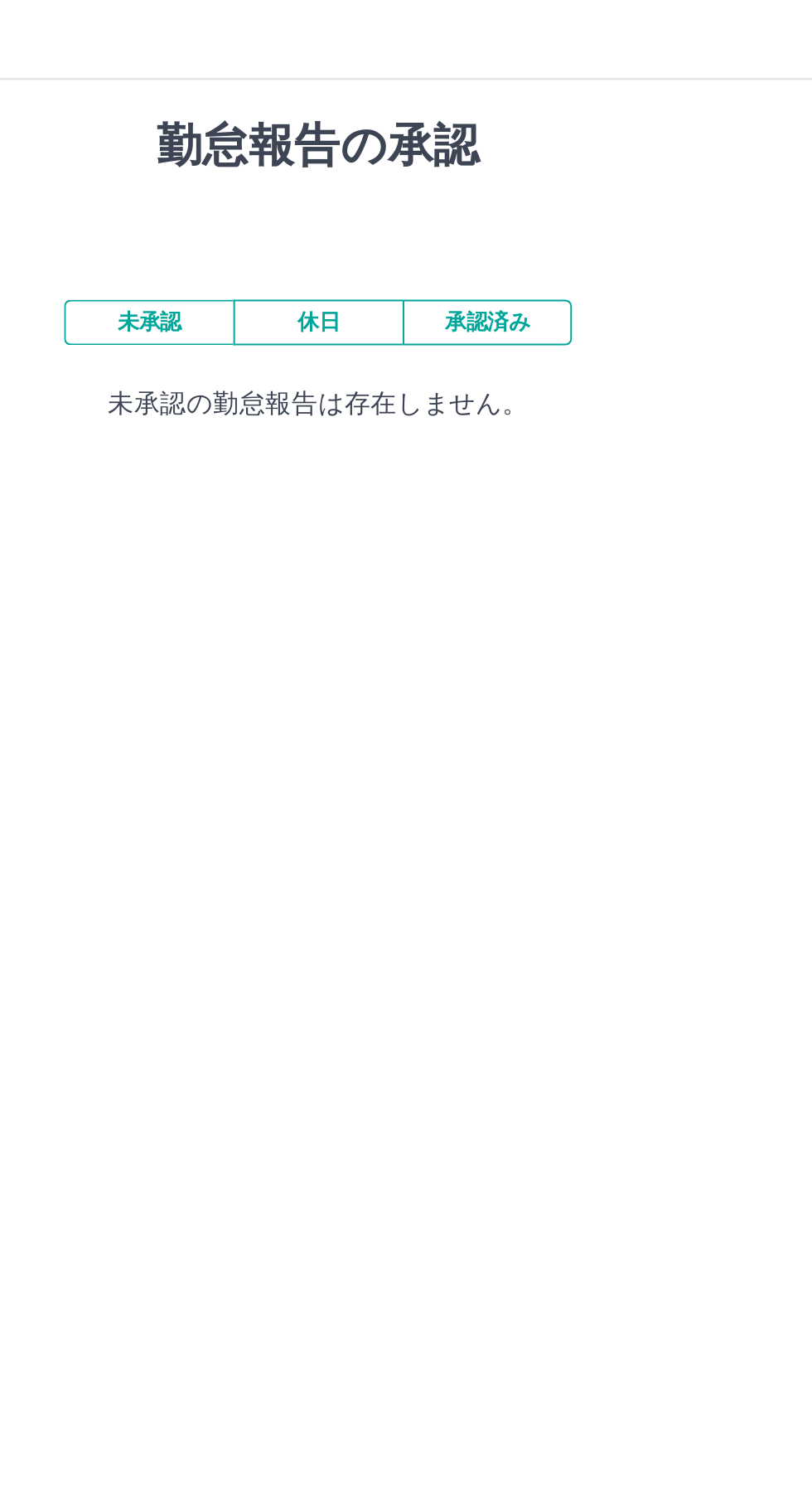
click at [504, 155] on button "承認済み" at bounding box center [492, 164] width 86 height 24
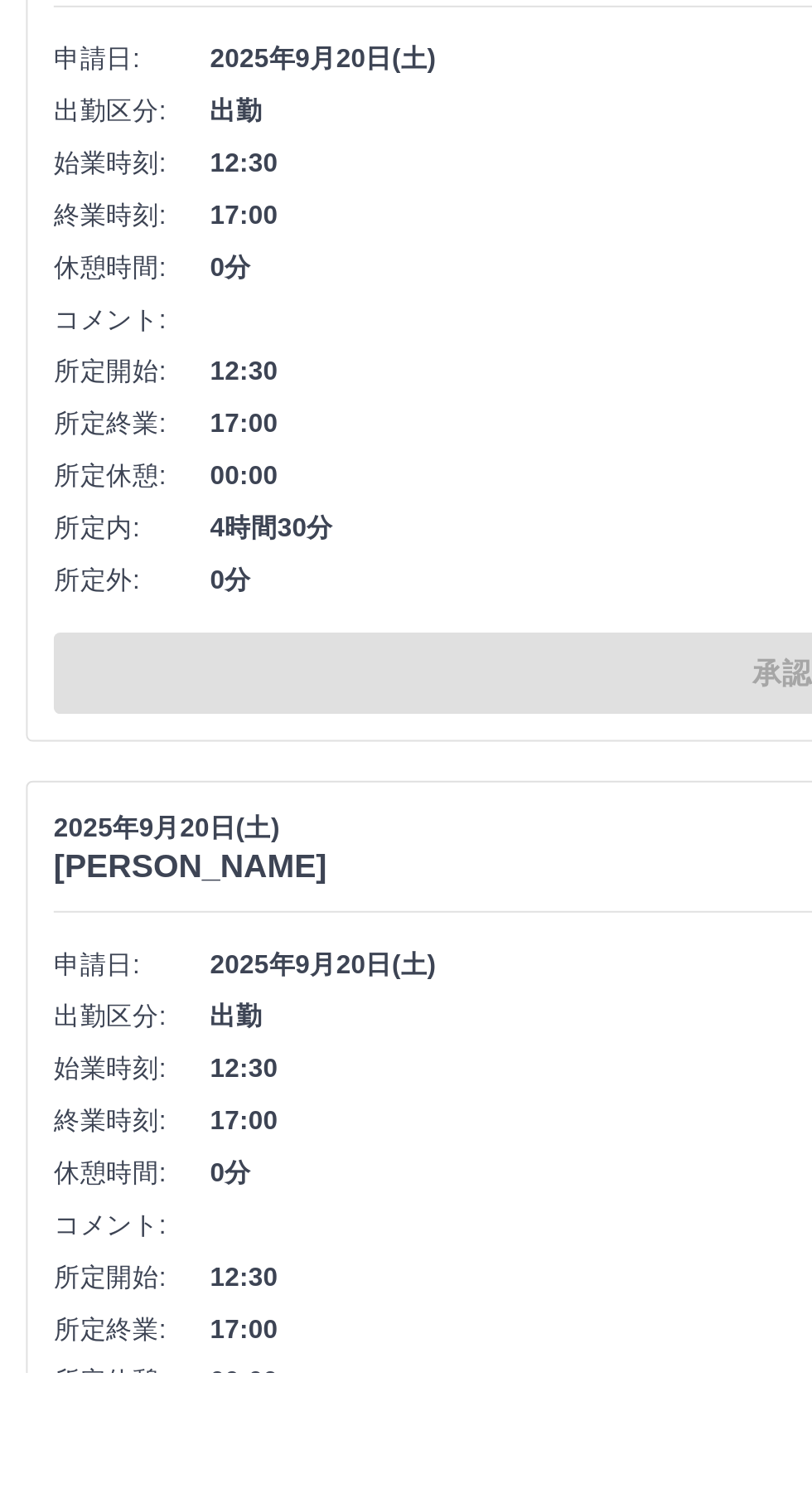
scroll to position [4685, 0]
